Goal: Task Accomplishment & Management: Use online tool/utility

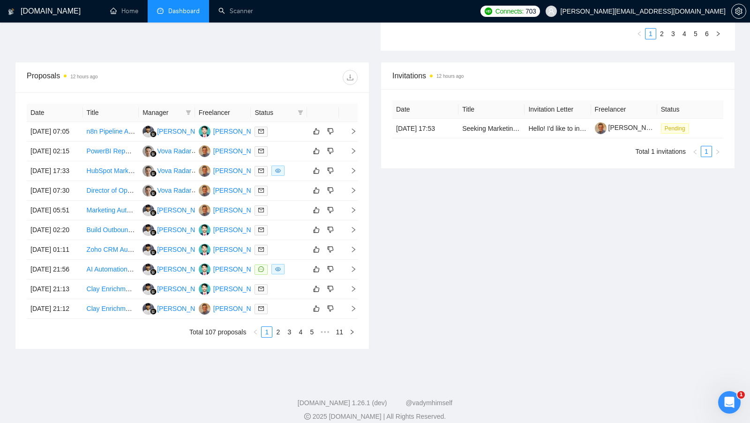
scroll to position [325, 0]
click at [282, 140] on td at bounding box center [279, 131] width 56 height 20
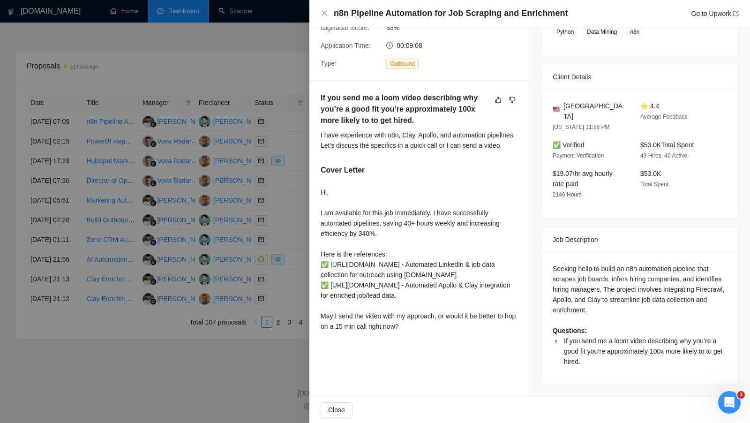
scroll to position [202, 0]
click at [297, 128] on div at bounding box center [375, 211] width 750 height 423
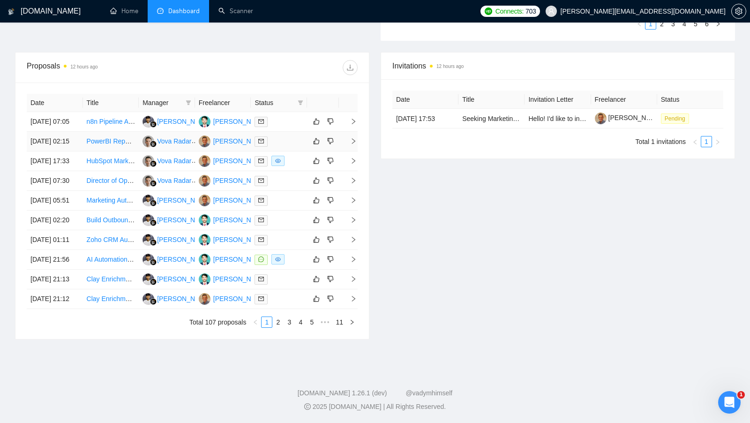
click at [295, 141] on div at bounding box center [279, 141] width 49 height 11
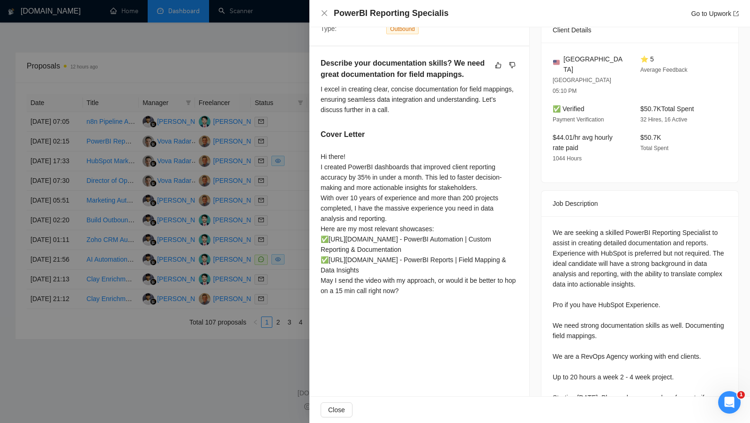
scroll to position [213, 0]
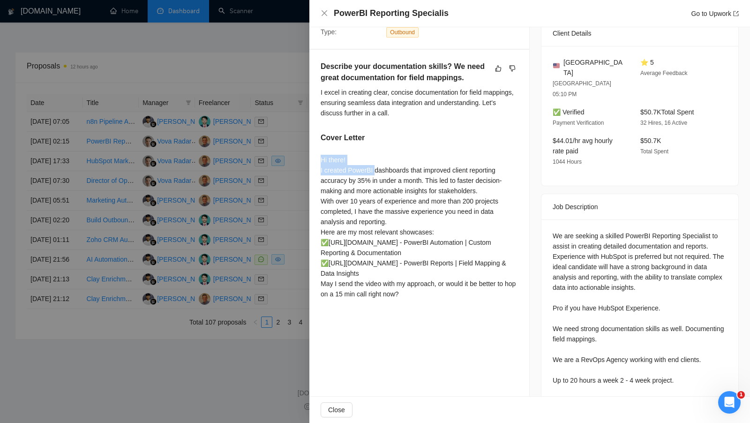
drag, startPoint x: 321, startPoint y: 159, endPoint x: 375, endPoint y: 164, distance: 54.1
click at [375, 164] on div "Hi there! I created PowerBI dashboards that improved client reporting accuracy …" at bounding box center [419, 227] width 197 height 144
click at [297, 173] on div at bounding box center [375, 211] width 750 height 423
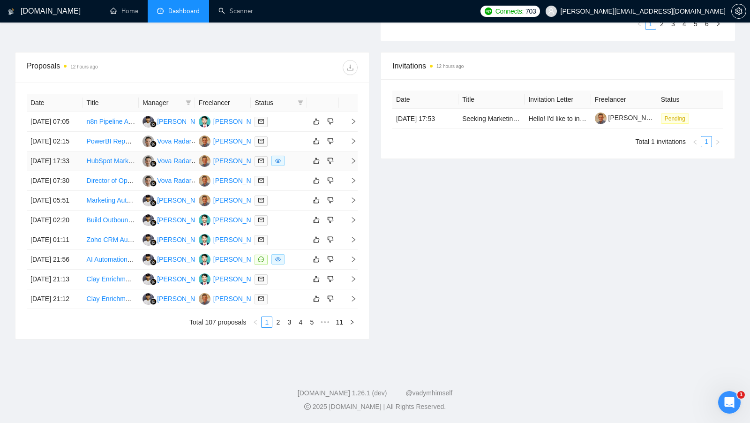
click at [296, 166] on div at bounding box center [279, 161] width 49 height 11
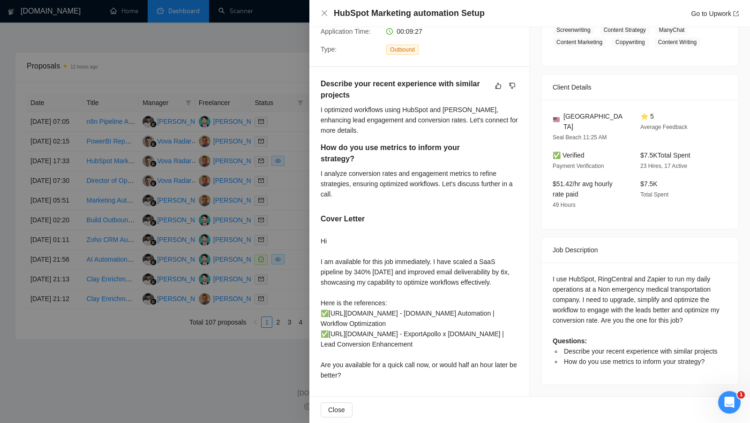
scroll to position [195, 0]
click at [292, 213] on div at bounding box center [375, 211] width 750 height 423
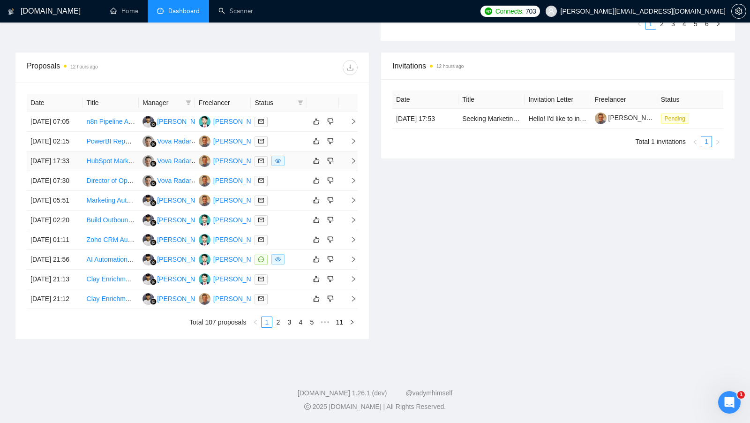
click at [292, 171] on td at bounding box center [279, 161] width 56 height 20
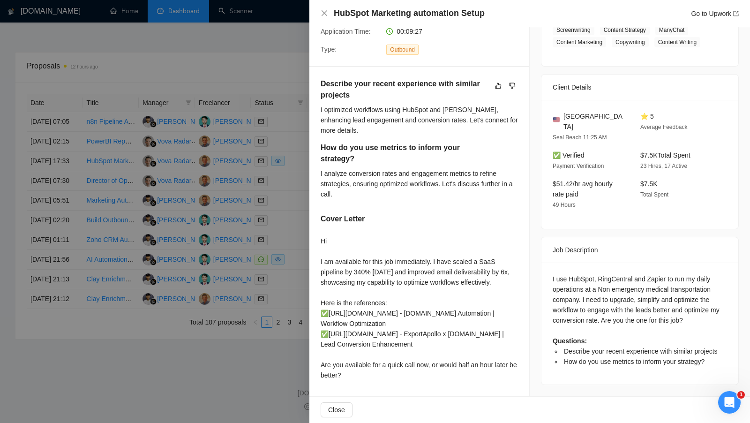
click at [292, 199] on div at bounding box center [375, 211] width 750 height 423
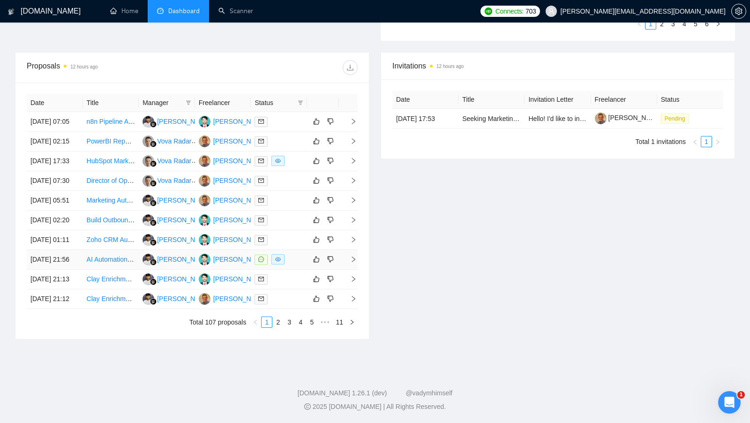
click at [292, 265] on div at bounding box center [279, 259] width 49 height 11
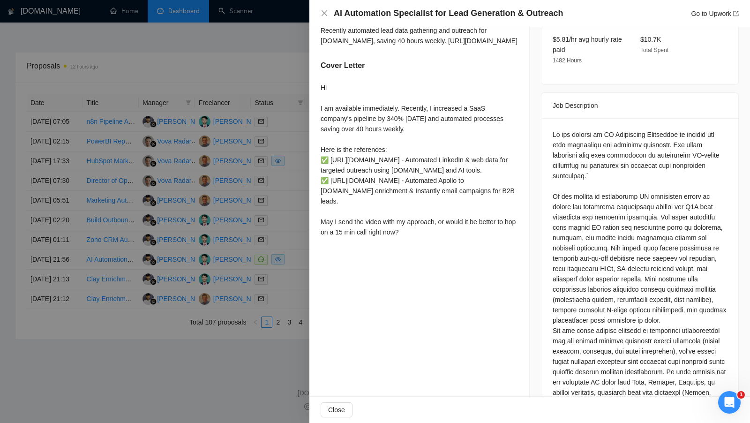
scroll to position [367, 0]
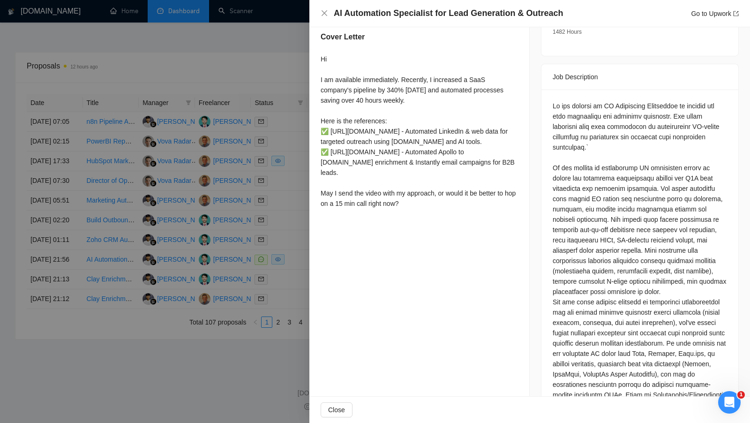
click at [285, 285] on div at bounding box center [375, 211] width 750 height 423
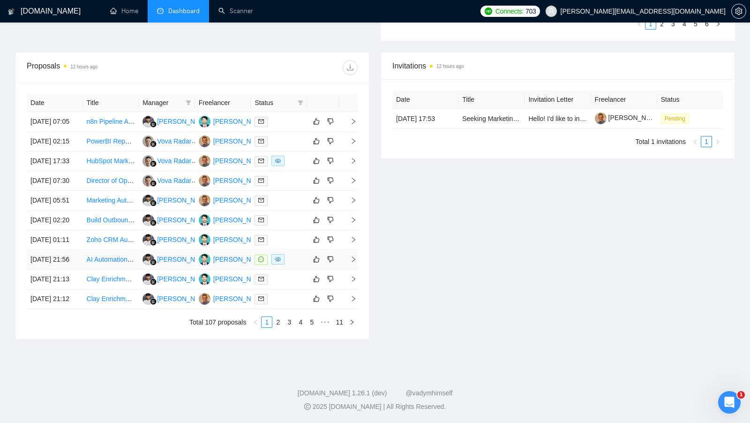
click at [287, 265] on div at bounding box center [279, 259] width 49 height 11
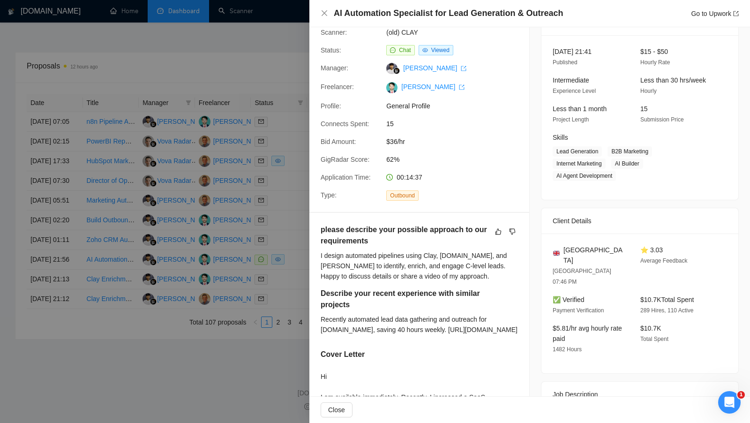
scroll to position [0, 0]
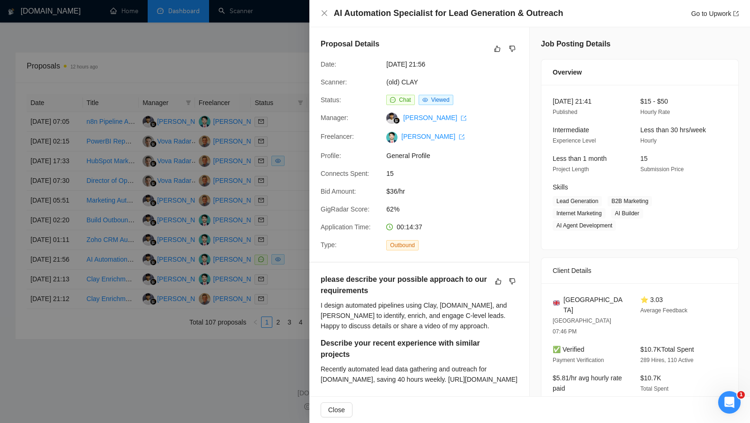
click at [299, 206] on div at bounding box center [375, 211] width 750 height 423
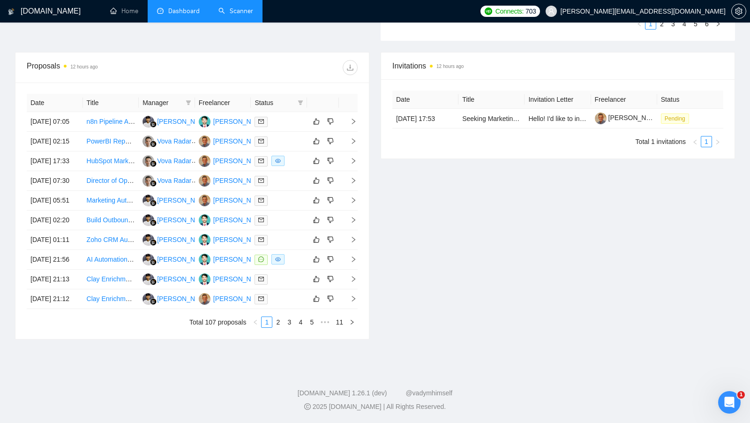
click at [225, 15] on link "Scanner" at bounding box center [235, 11] width 35 height 8
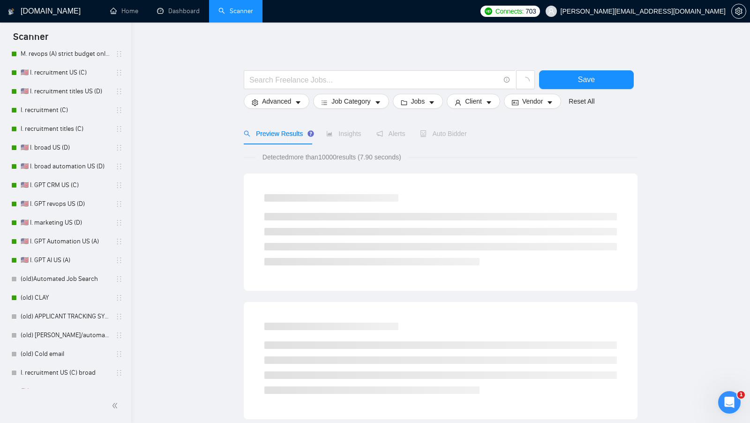
scroll to position [420, 0]
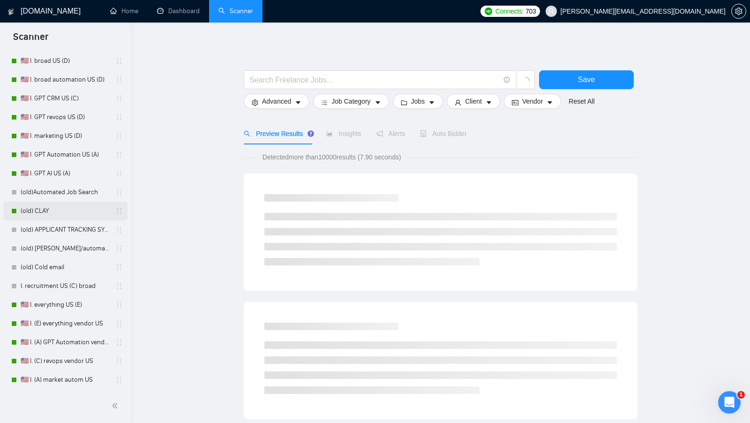
click at [69, 204] on link "(old) CLAY" at bounding box center [65, 211] width 89 height 19
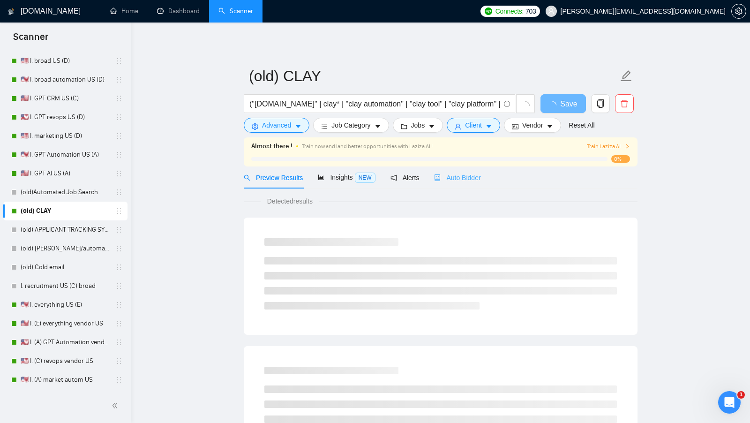
click at [442, 168] on div "Auto Bidder" at bounding box center [457, 177] width 46 height 22
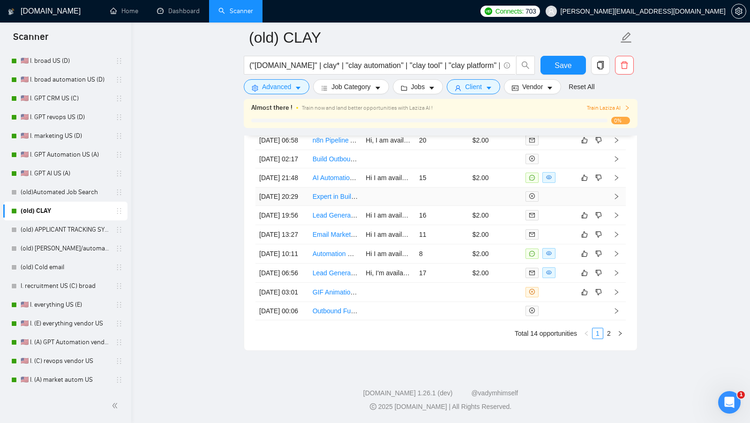
scroll to position [2433, 0]
click at [610, 338] on link "2" at bounding box center [609, 333] width 10 height 10
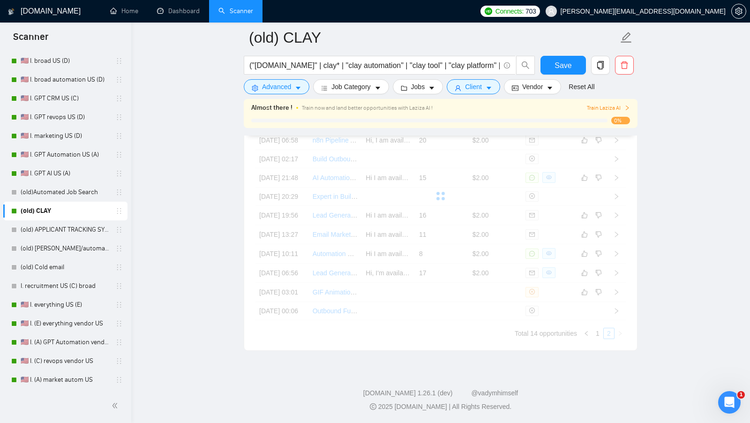
scroll to position [2331, 0]
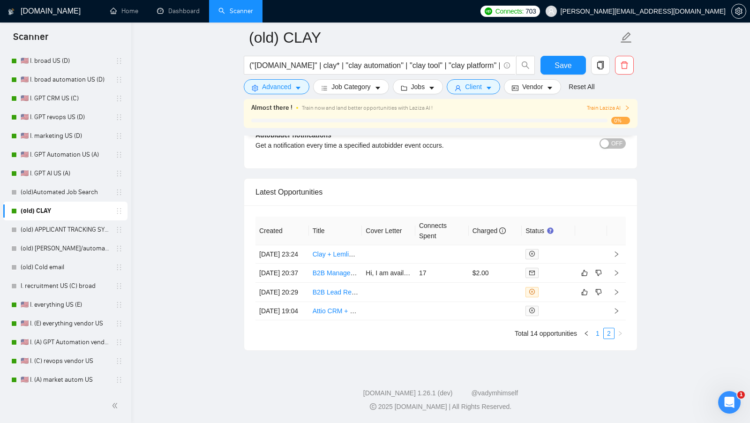
click at [599, 335] on link "1" at bounding box center [597, 333] width 10 height 10
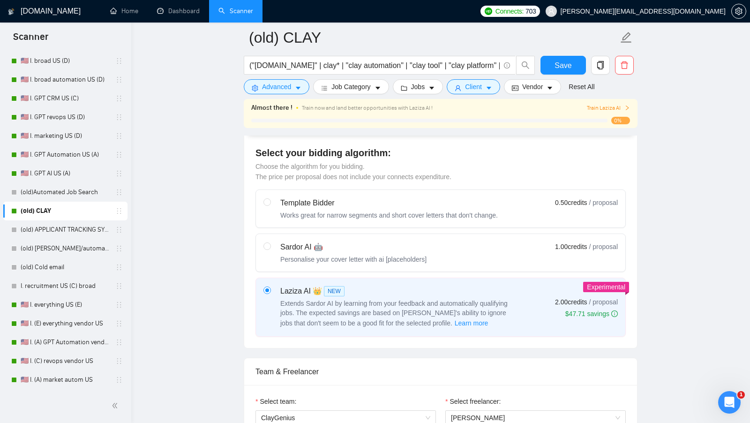
scroll to position [0, 0]
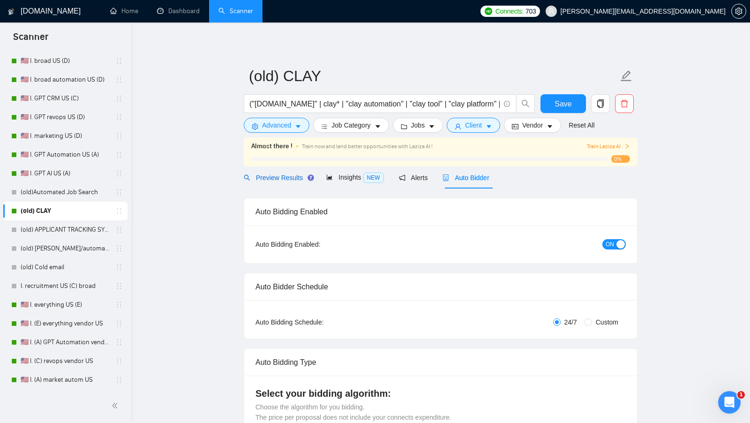
click at [277, 179] on span "Preview Results" at bounding box center [277, 177] width 67 height 7
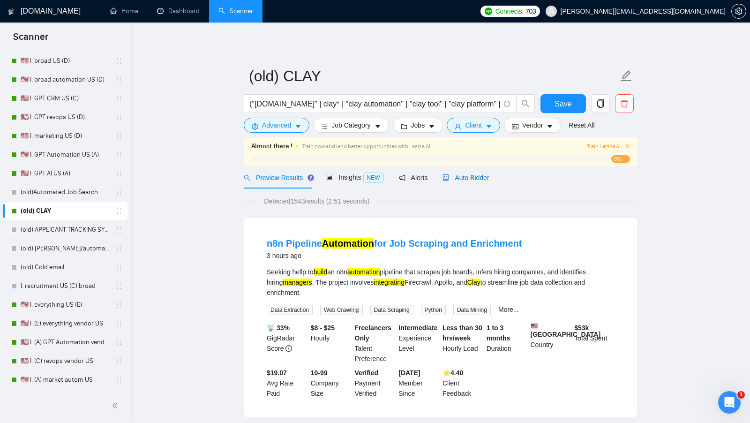
click at [451, 179] on span "Auto Bidder" at bounding box center [465, 177] width 46 height 7
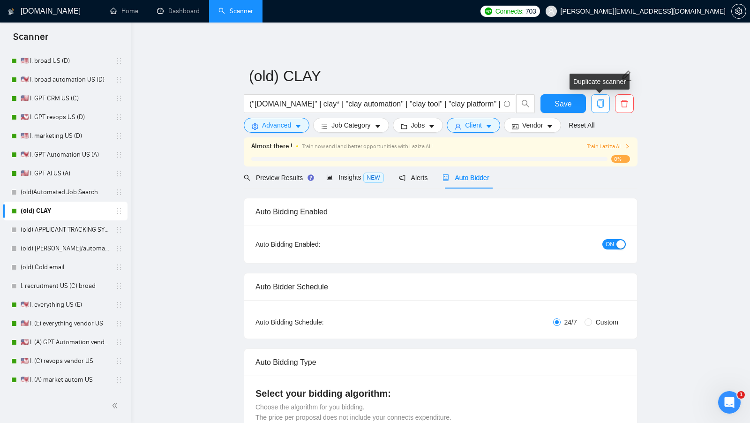
click at [601, 98] on button "button" at bounding box center [600, 103] width 19 height 19
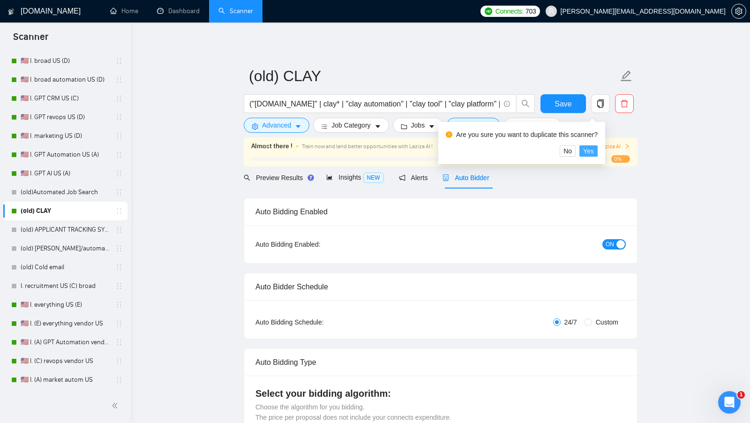
click at [594, 153] on span "Yes" at bounding box center [588, 151] width 11 height 10
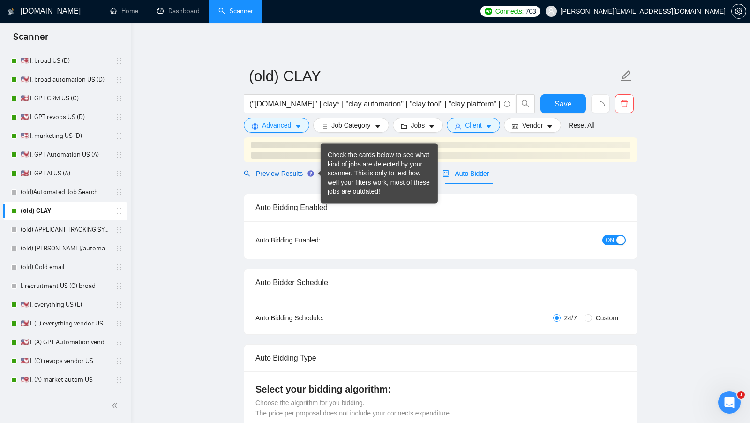
click at [293, 173] on span "Preview Results" at bounding box center [277, 173] width 67 height 7
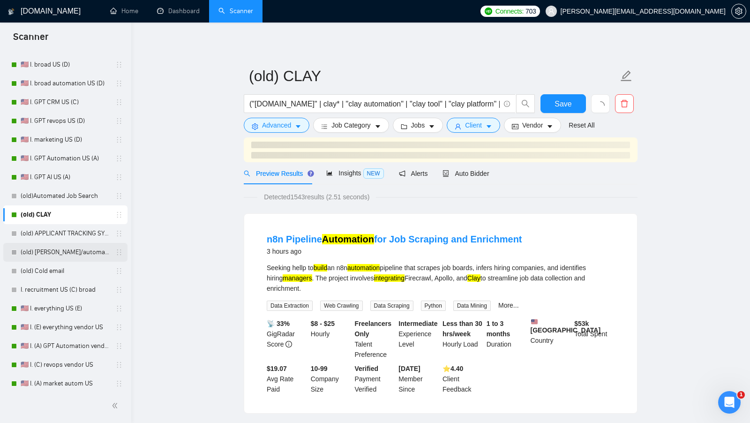
scroll to position [420, 0]
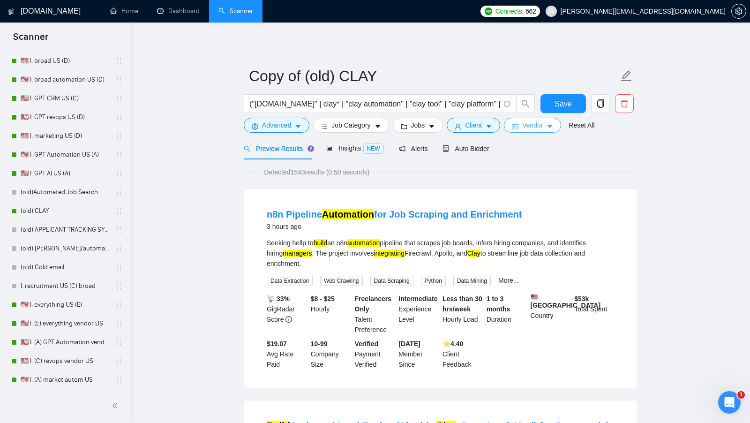
click at [540, 131] on button "Vendor" at bounding box center [532, 125] width 57 height 15
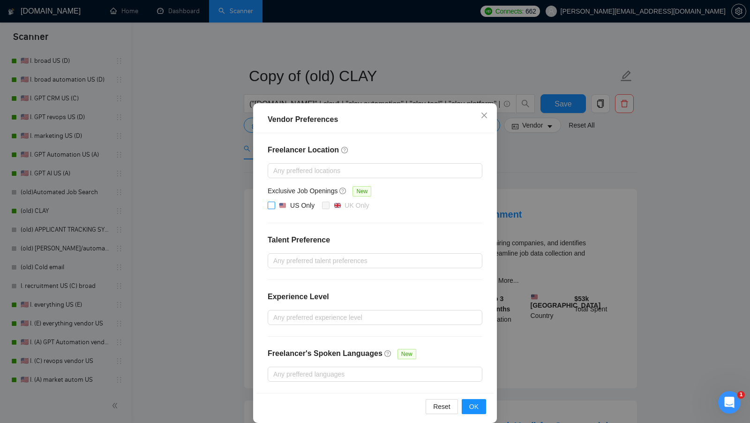
click at [273, 205] on input "US Only" at bounding box center [271, 205] width 7 height 7
click at [463, 399] on button "OK" at bounding box center [474, 406] width 24 height 15
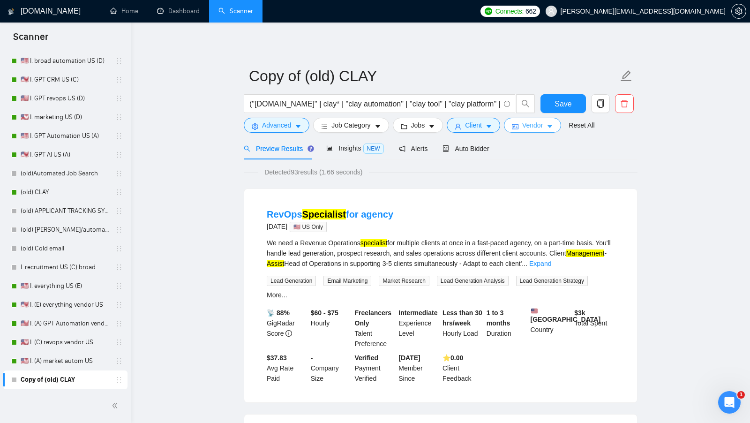
click at [536, 121] on span "Vendor" at bounding box center [532, 125] width 21 height 10
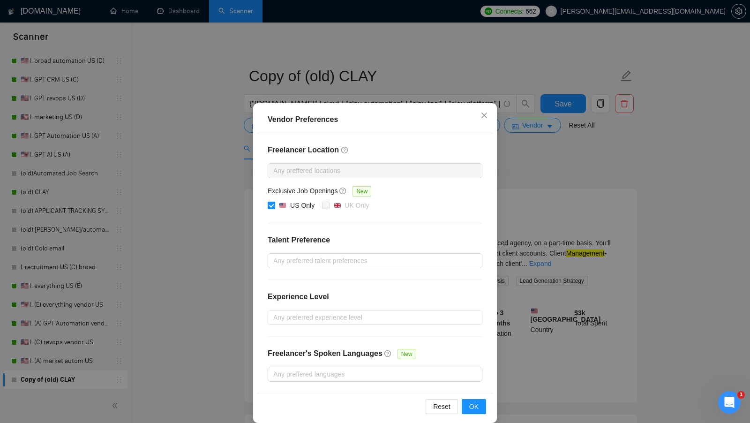
click at [269, 206] on input "US Only" at bounding box center [271, 205] width 7 height 7
checkbox input "false"
click at [414, 173] on div at bounding box center [370, 170] width 201 height 11
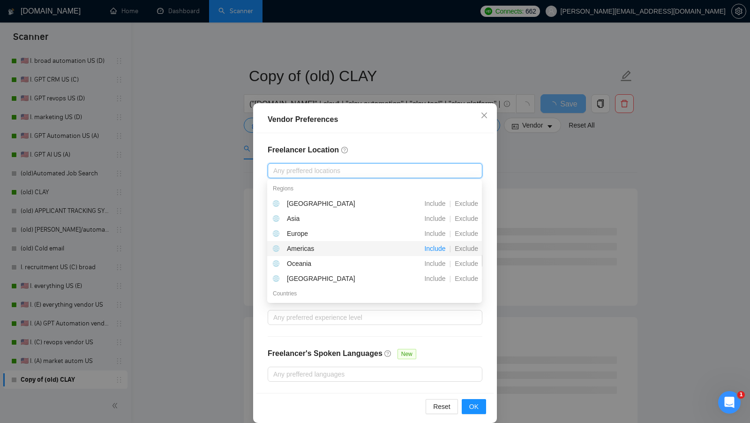
click at [437, 250] on span "Include" at bounding box center [434, 248] width 29 height 7
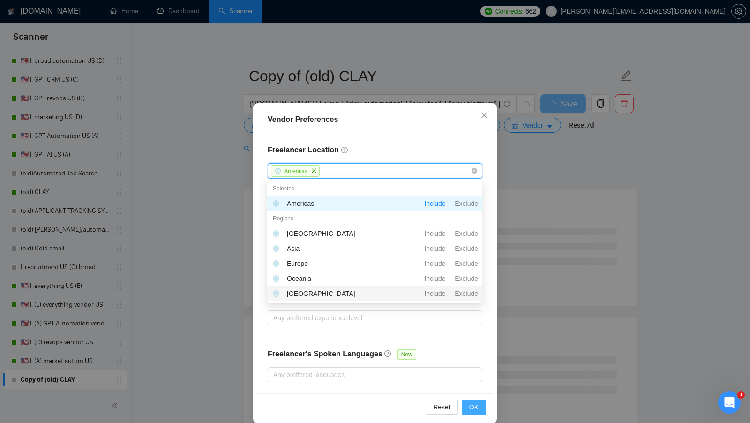
click at [469, 402] on span "OK" at bounding box center [473, 407] width 9 height 10
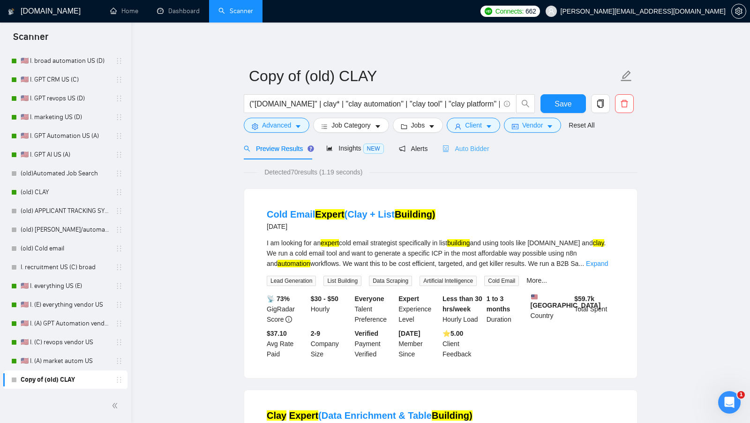
click at [471, 155] on div "Auto Bidder" at bounding box center [465, 148] width 46 height 22
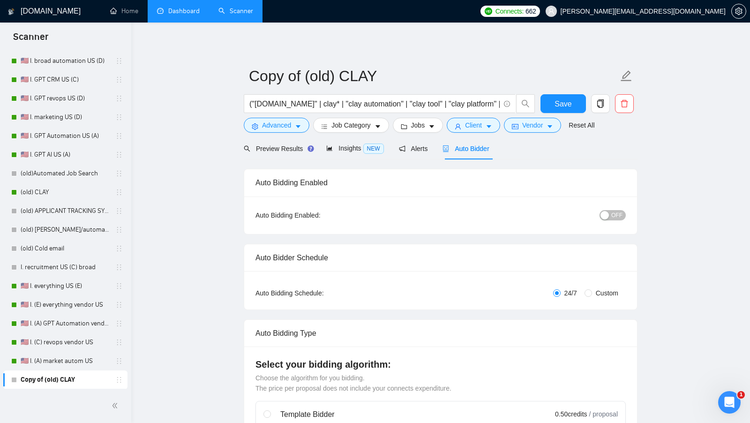
click at [175, 9] on link "Dashboard" at bounding box center [178, 11] width 43 height 8
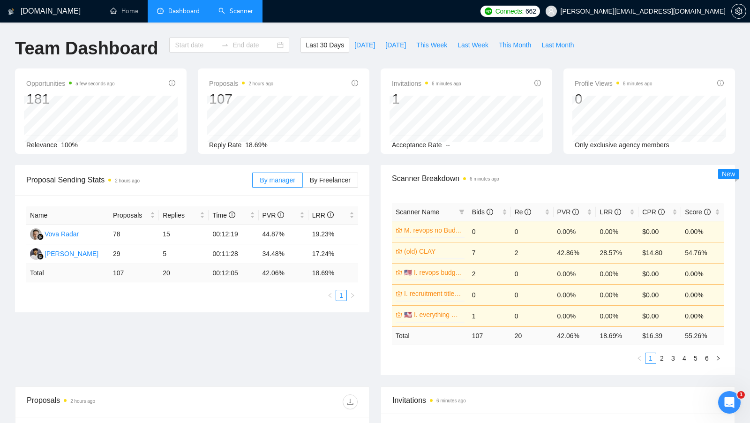
type input "[DATE]"
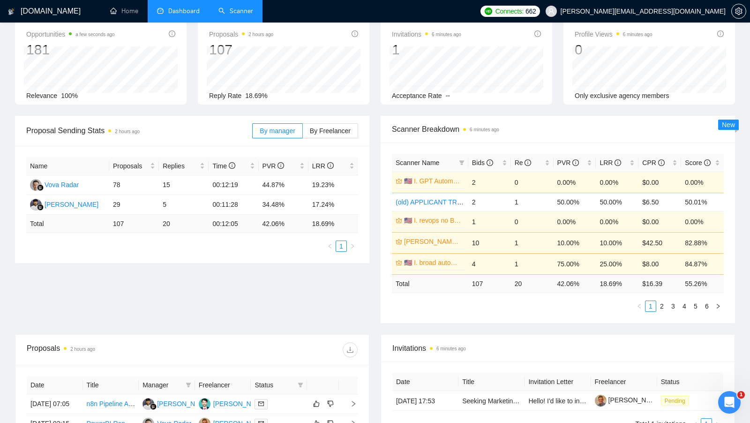
scroll to position [50, 0]
click at [504, 157] on div "Bids" at bounding box center [489, 162] width 35 height 10
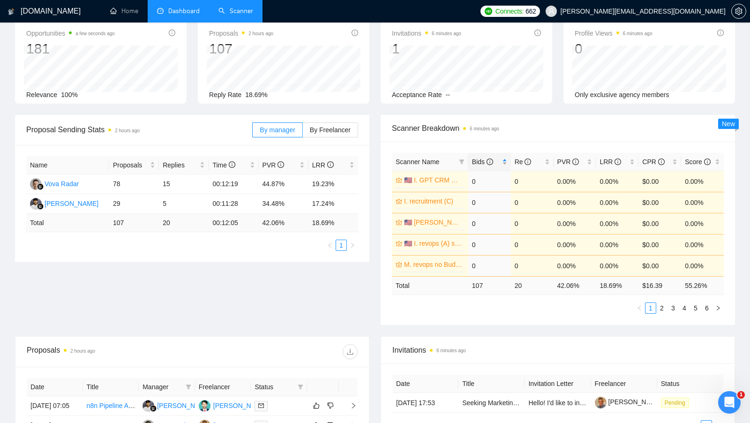
click at [504, 157] on div "Bids" at bounding box center [489, 162] width 35 height 10
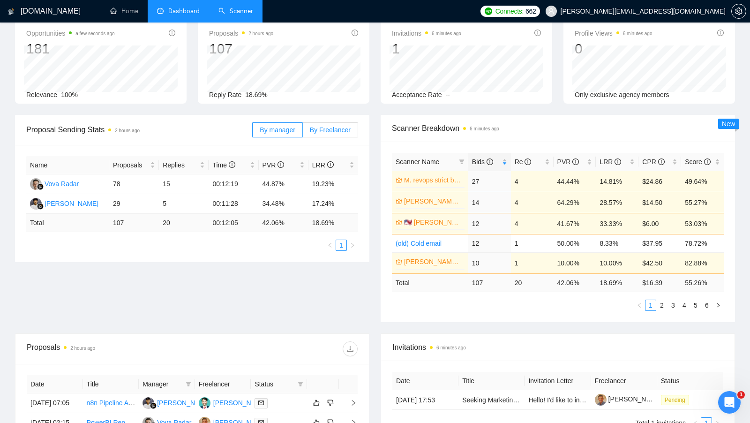
click at [334, 127] on span "By Freelancer" at bounding box center [330, 129] width 41 height 7
click at [303, 132] on input "By Freelancer" at bounding box center [303, 132] width 0 height 0
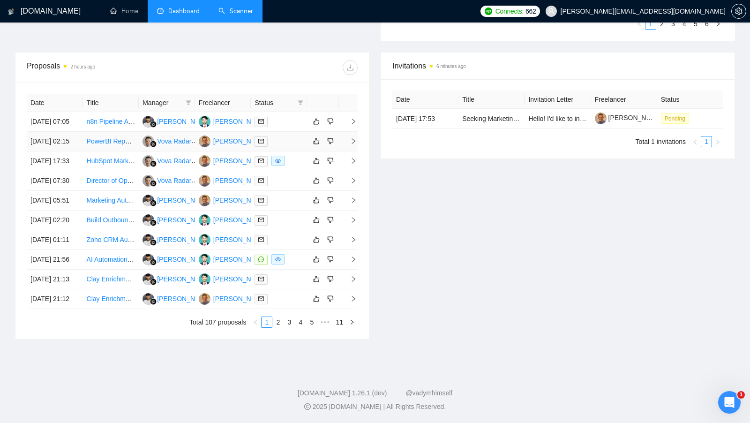
scroll to position [367, 0]
click at [292, 265] on div at bounding box center [279, 259] width 49 height 11
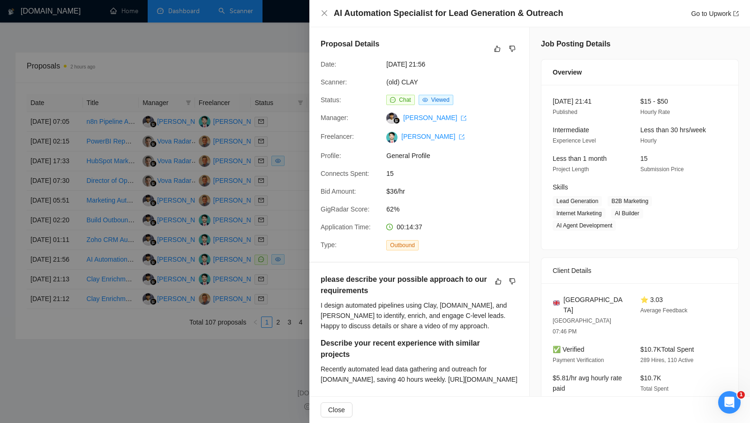
click at [292, 286] on div at bounding box center [375, 211] width 750 height 423
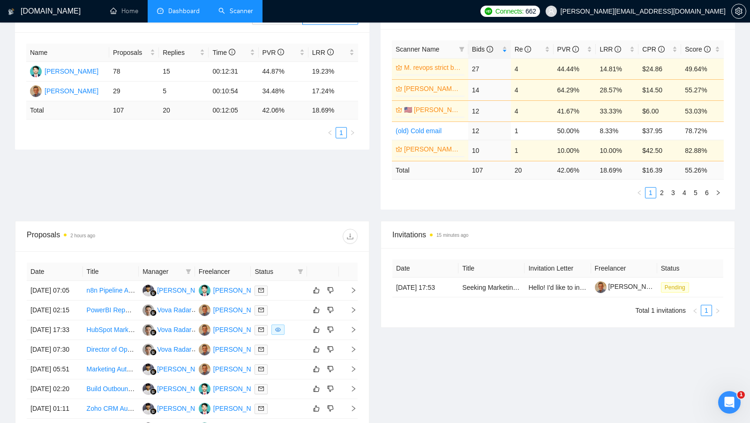
scroll to position [161, 0]
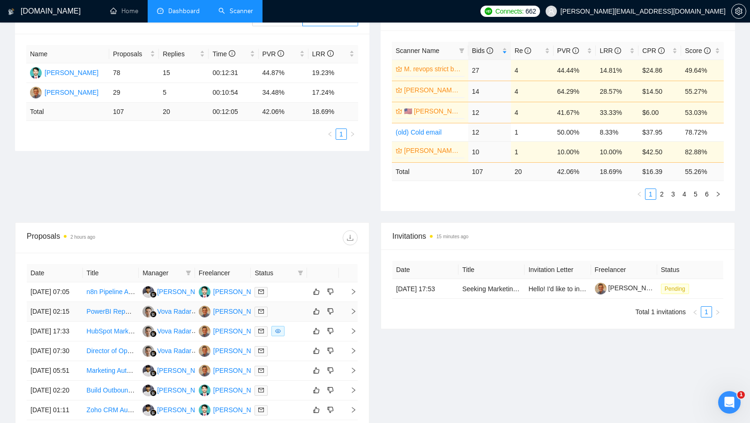
click at [285, 317] on div at bounding box center [279, 311] width 49 height 11
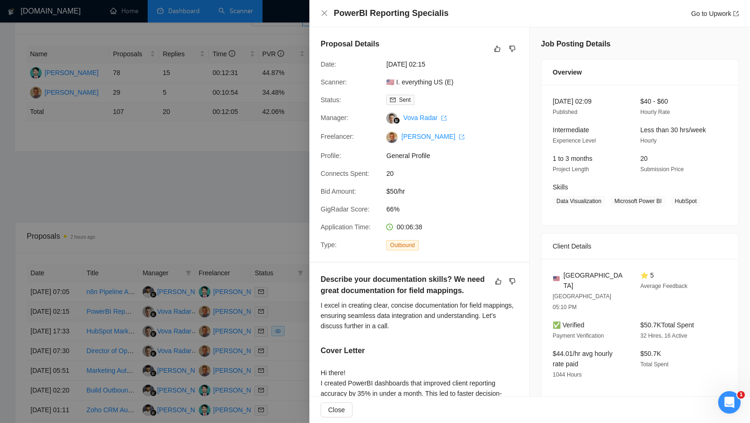
click at [285, 325] on div at bounding box center [375, 211] width 750 height 423
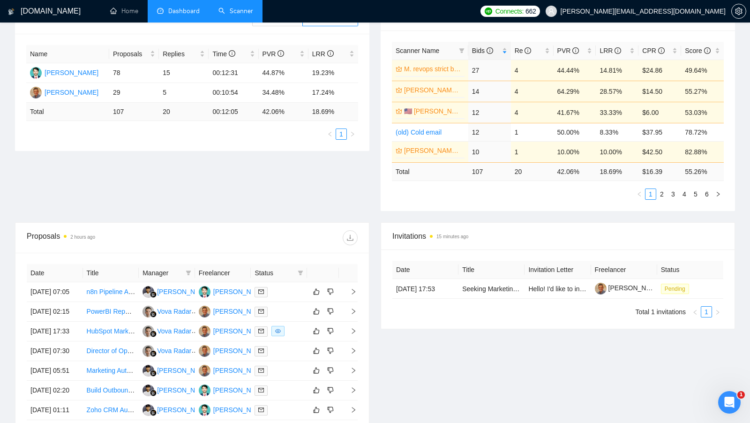
scroll to position [0, 0]
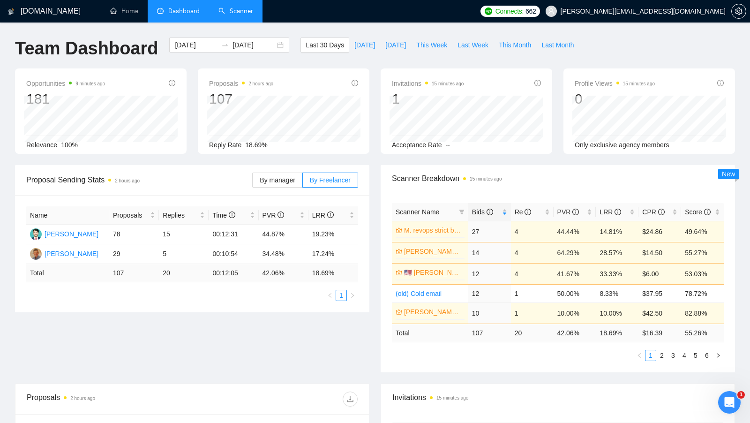
click at [240, 27] on div "[DOMAIN_NAME] Home Dashboard Scanner Connects: 662 [PERSON_NAME][EMAIL_ADDRESS]…" at bounding box center [375, 377] width 750 height 754
click at [240, 22] on li "Scanner" at bounding box center [235, 11] width 53 height 22
click at [240, 15] on link "Scanner" at bounding box center [235, 11] width 35 height 8
